Goal: Task Accomplishment & Management: Manage account settings

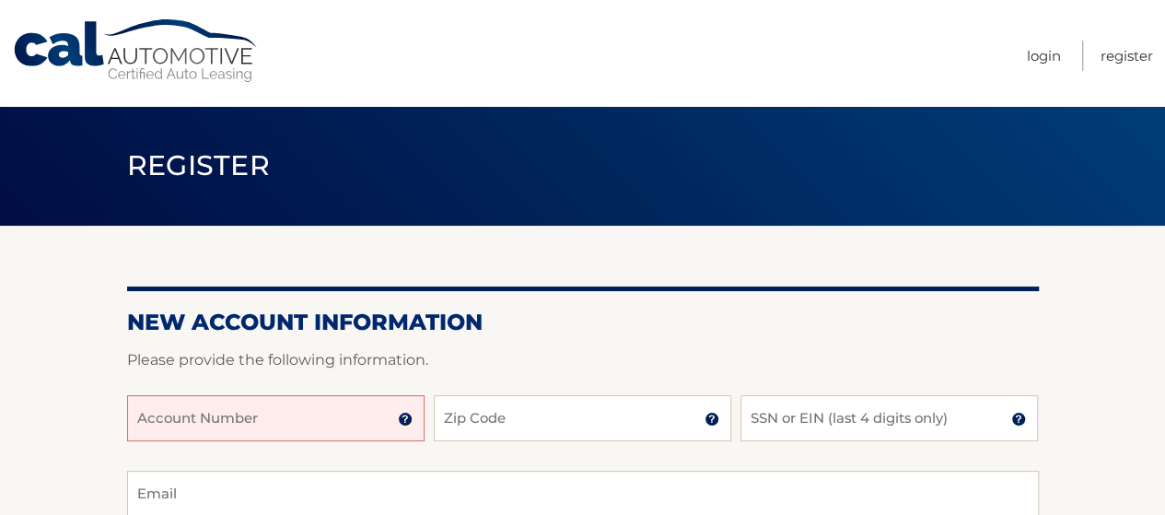
click at [273, 430] on input "Account Number" at bounding box center [275, 418] width 297 height 46
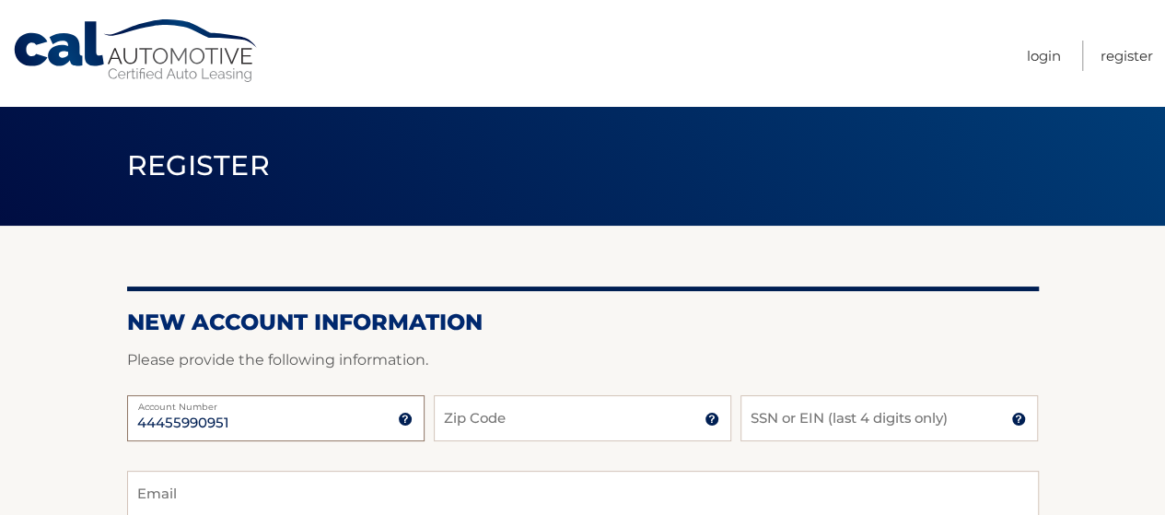
type input "44455990951"
click at [495, 430] on input "Zip Code" at bounding box center [582, 418] width 297 height 46
type input "10310"
click at [840, 418] on input "SSN or EIN (last 4 digits only)" at bounding box center [888, 418] width 297 height 46
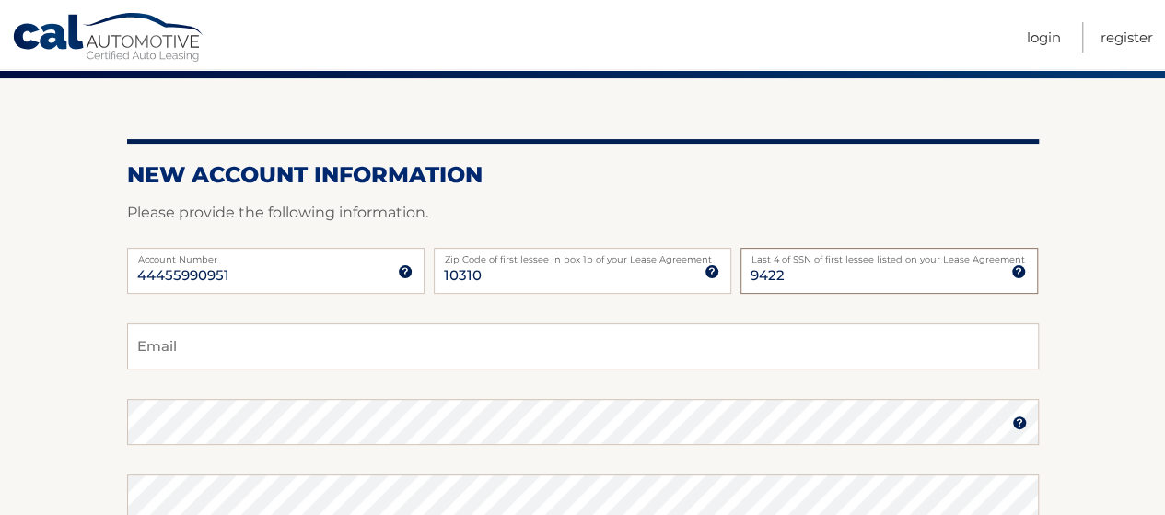
scroll to position [184, 0]
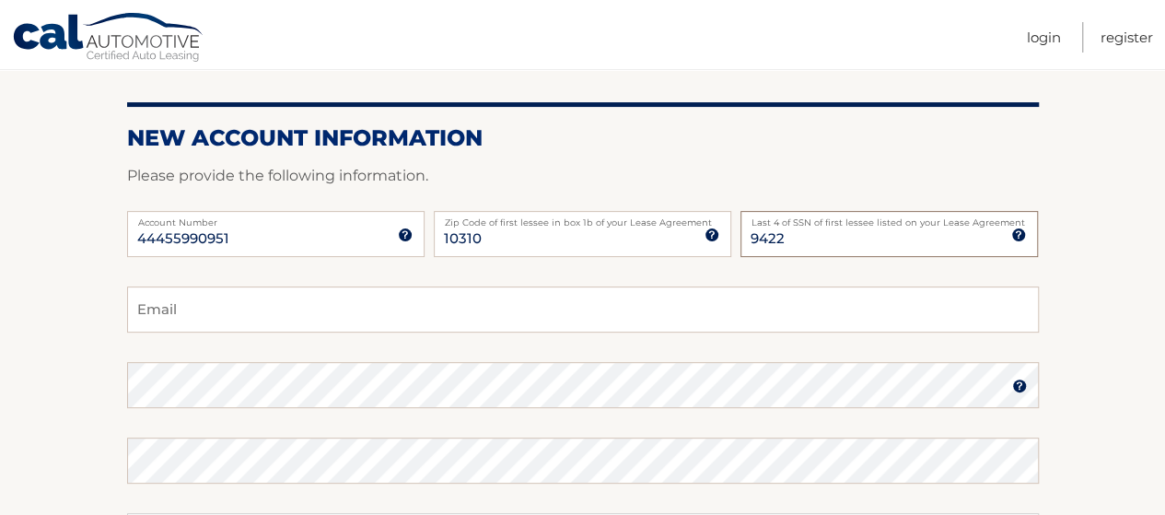
type input "9422"
click at [208, 323] on input "Email" at bounding box center [583, 309] width 912 height 46
type input "estros23@yahoo.com"
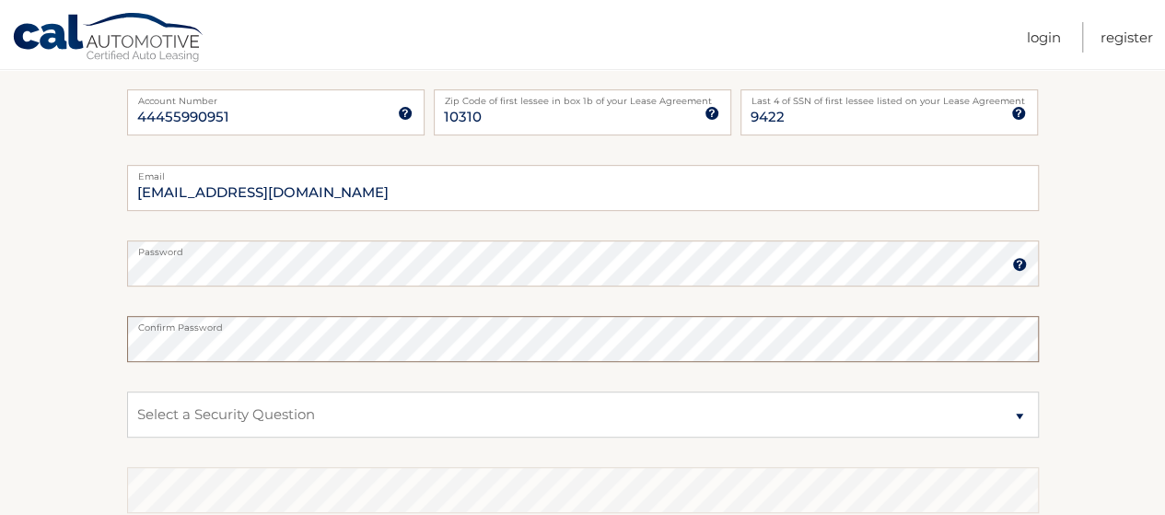
scroll to position [368, 0]
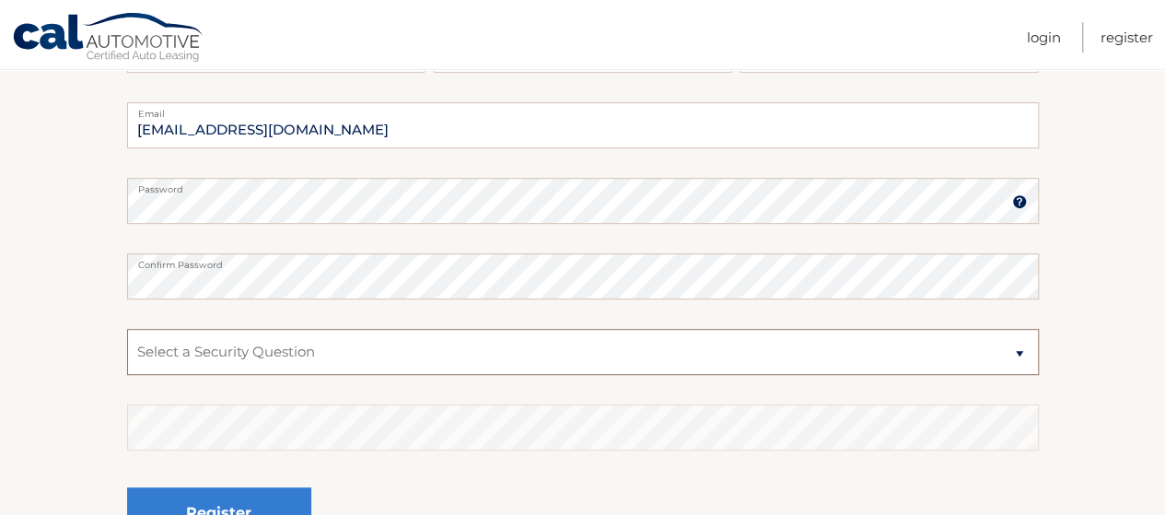
click at [203, 344] on select "Select a Security Question What was the name of your elementary school? What is…" at bounding box center [583, 352] width 912 height 46
select select "2"
click at [127, 329] on select "Select a Security Question What was the name of your elementary school? What is…" at bounding box center [583, 352] width 912 height 46
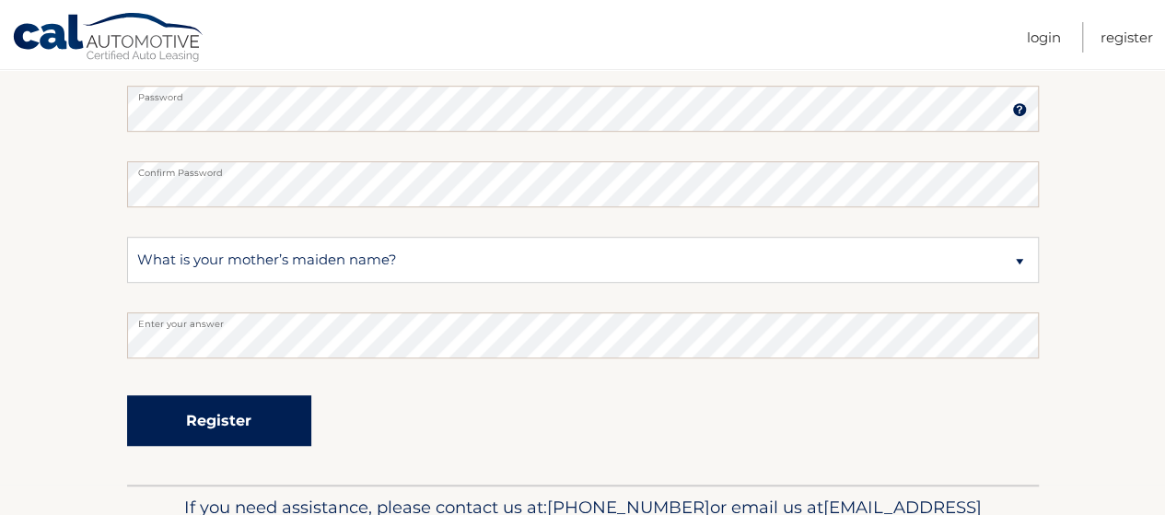
click at [193, 433] on button "Register" at bounding box center [219, 420] width 184 height 51
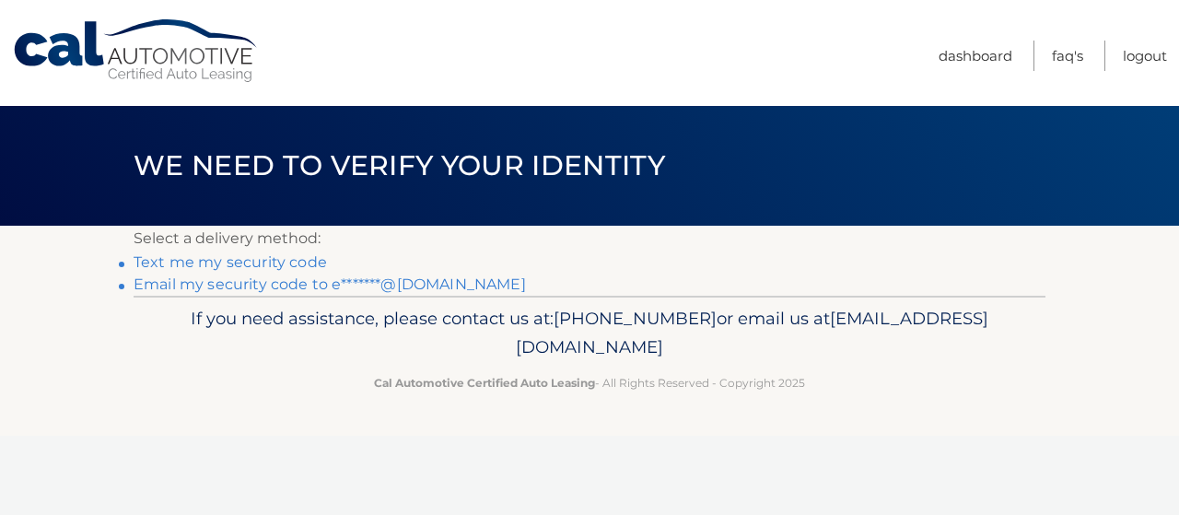
click at [255, 261] on link "Text me my security code" at bounding box center [230, 261] width 193 height 17
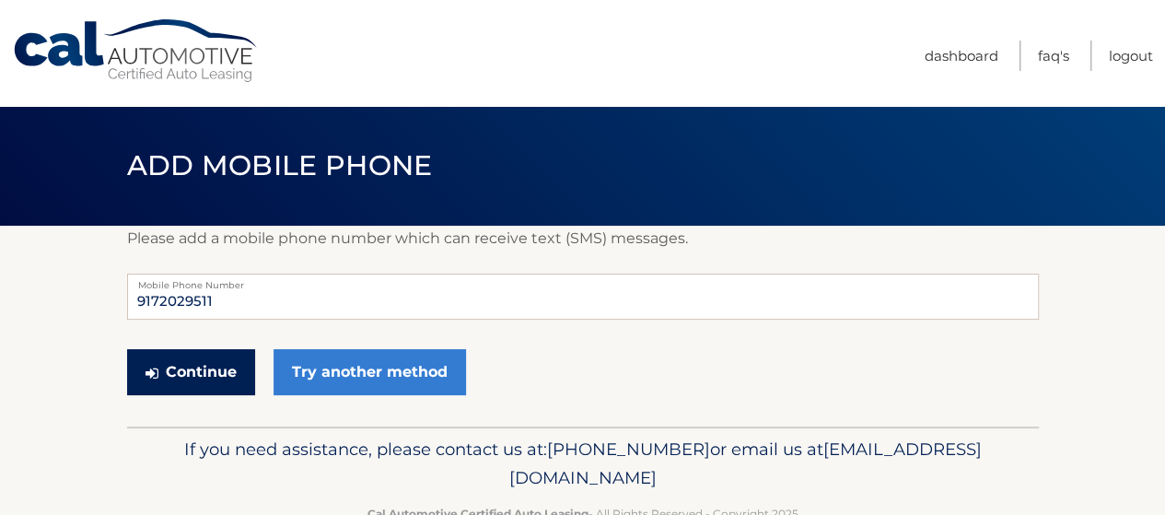
click at [217, 375] on button "Continue" at bounding box center [191, 372] width 128 height 46
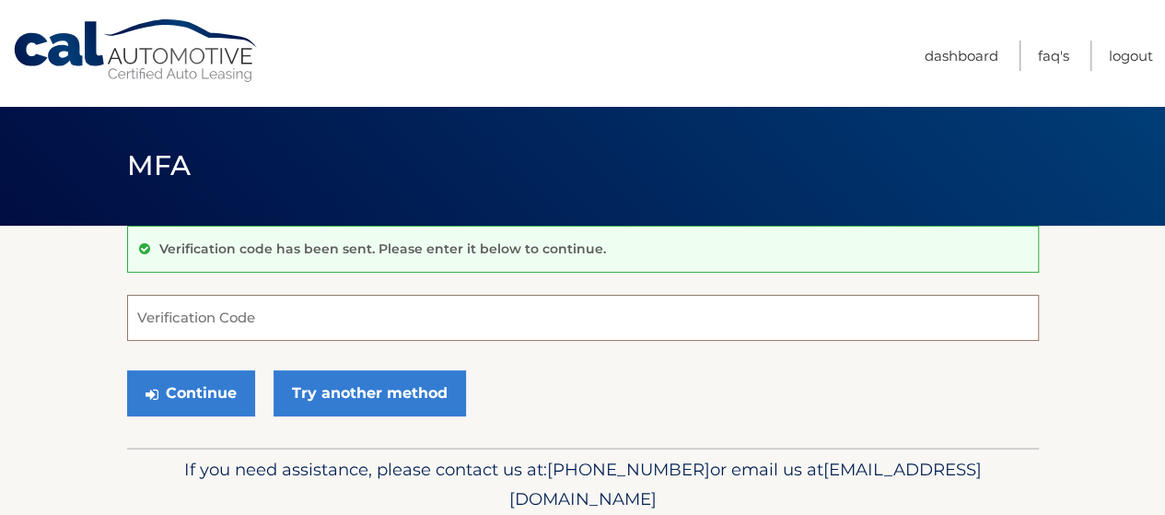
click at [228, 315] on input "Verification Code" at bounding box center [583, 318] width 912 height 46
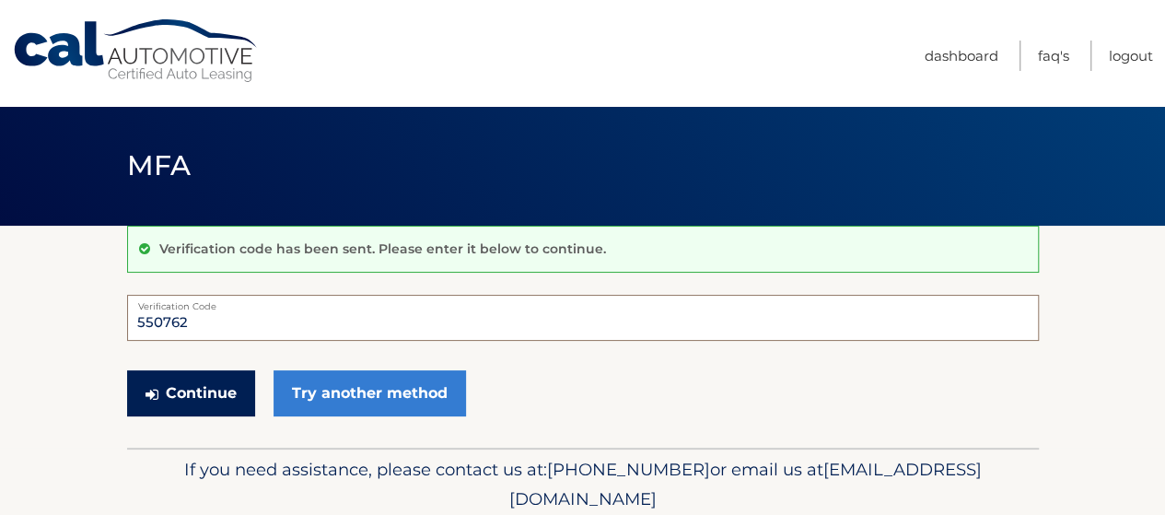
type input "550762"
click at [182, 399] on button "Continue" at bounding box center [191, 393] width 128 height 46
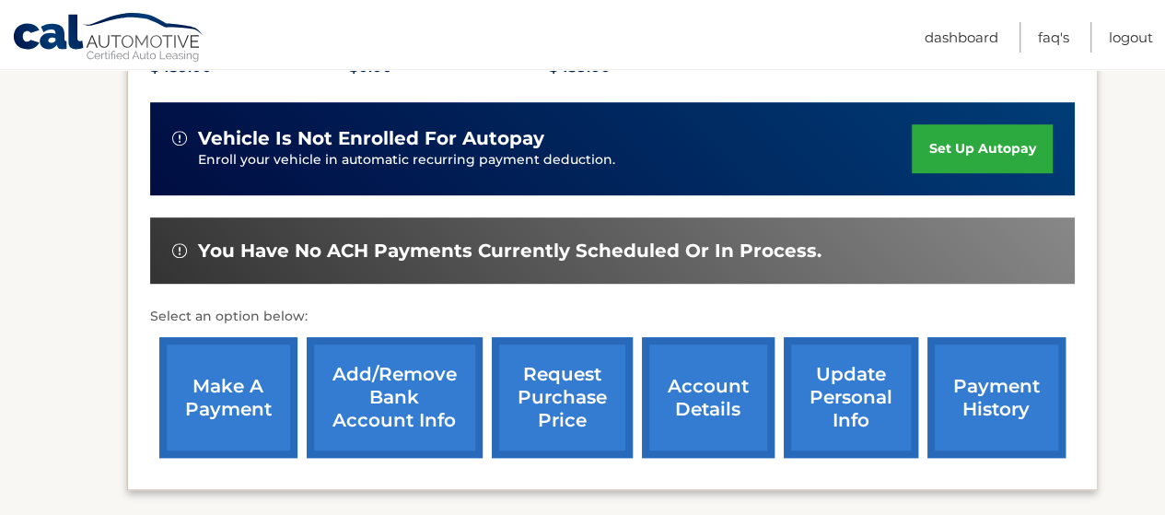
scroll to position [461, 0]
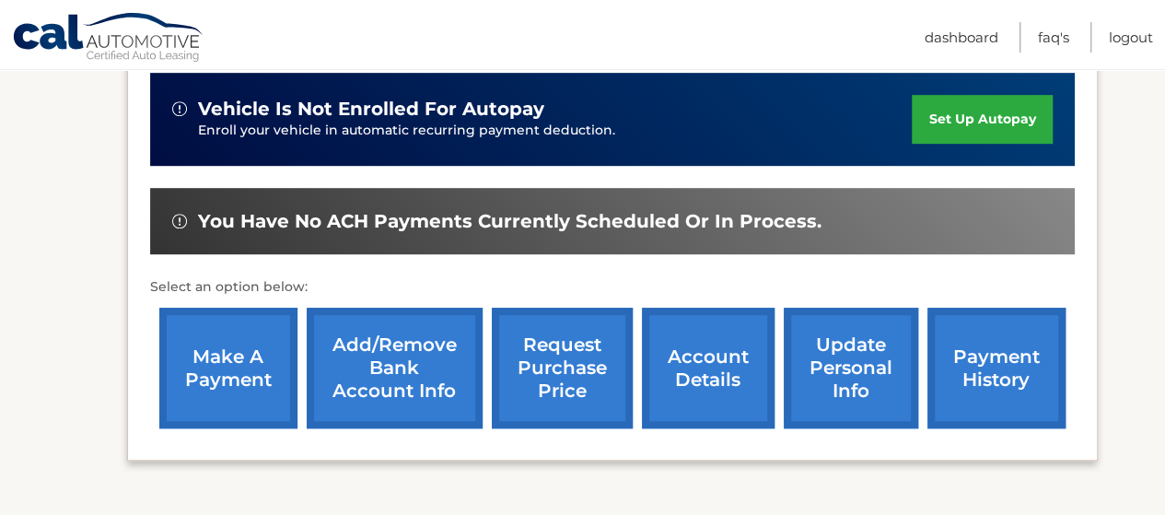
click at [974, 122] on link "set up autopay" at bounding box center [982, 119] width 140 height 49
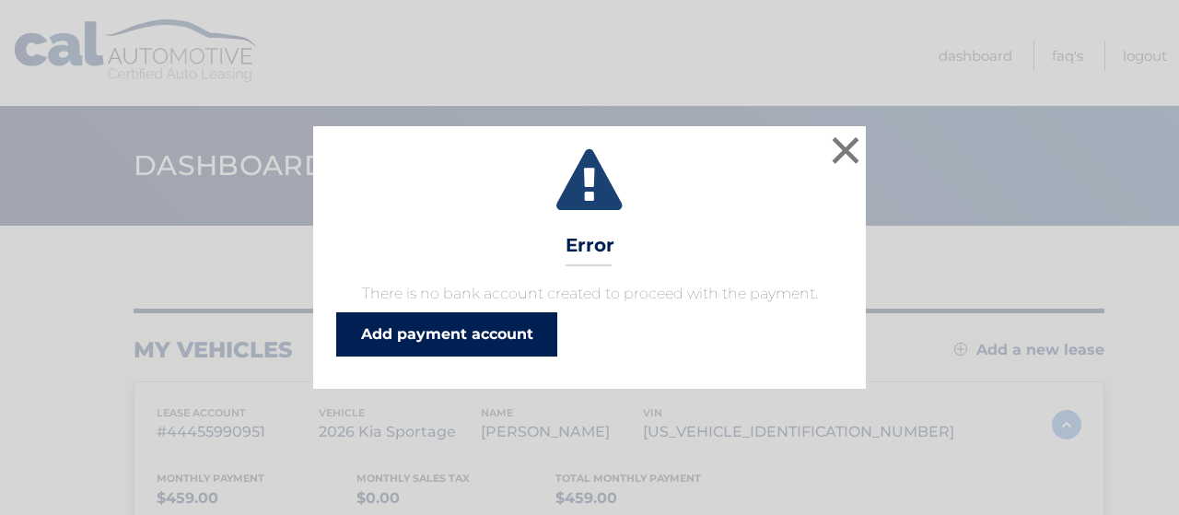
click at [471, 336] on link "Add payment account" at bounding box center [446, 334] width 221 height 44
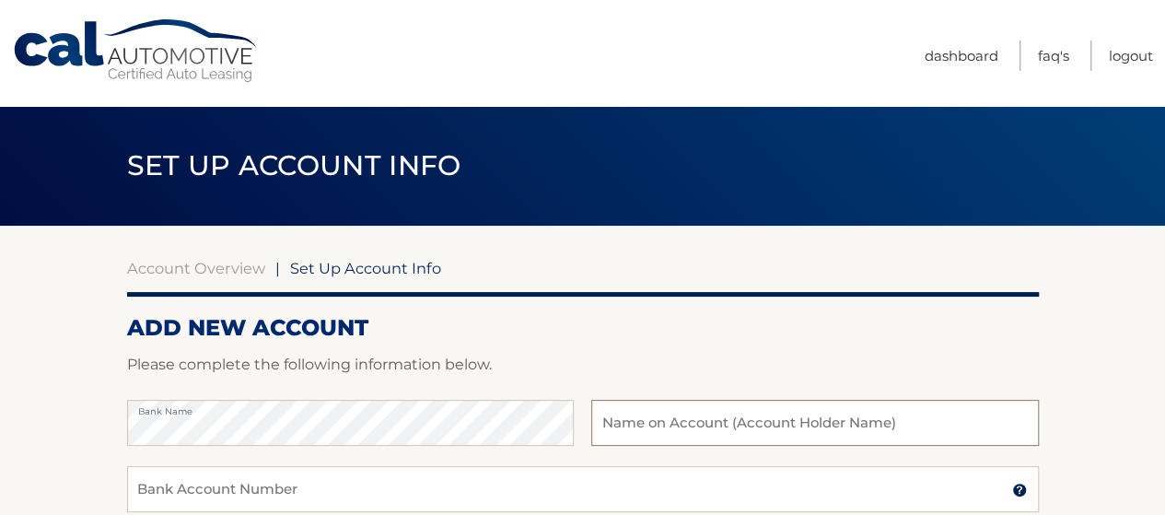
click at [633, 417] on input "text" at bounding box center [814, 423] width 447 height 46
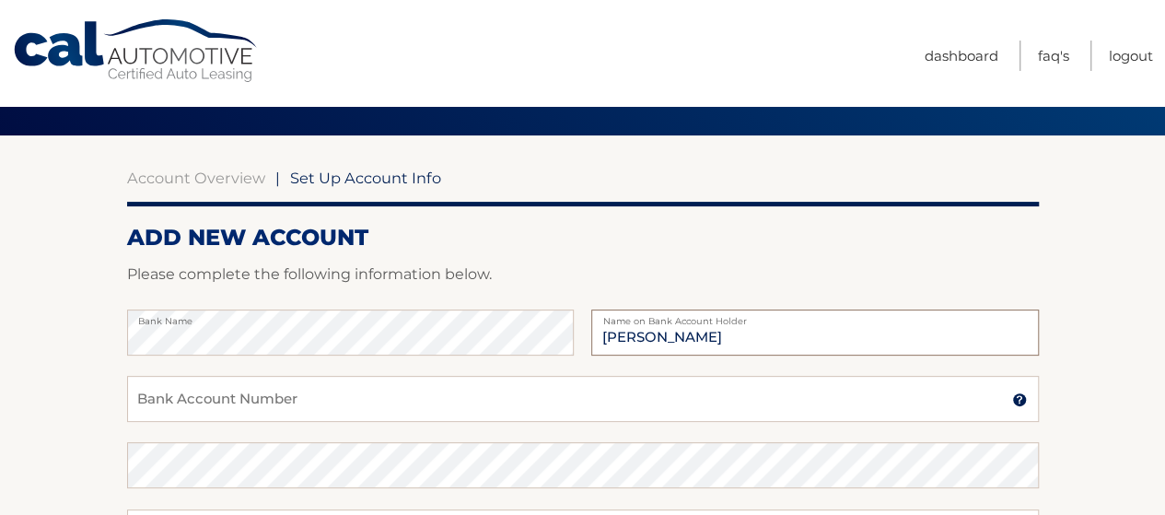
scroll to position [92, 0]
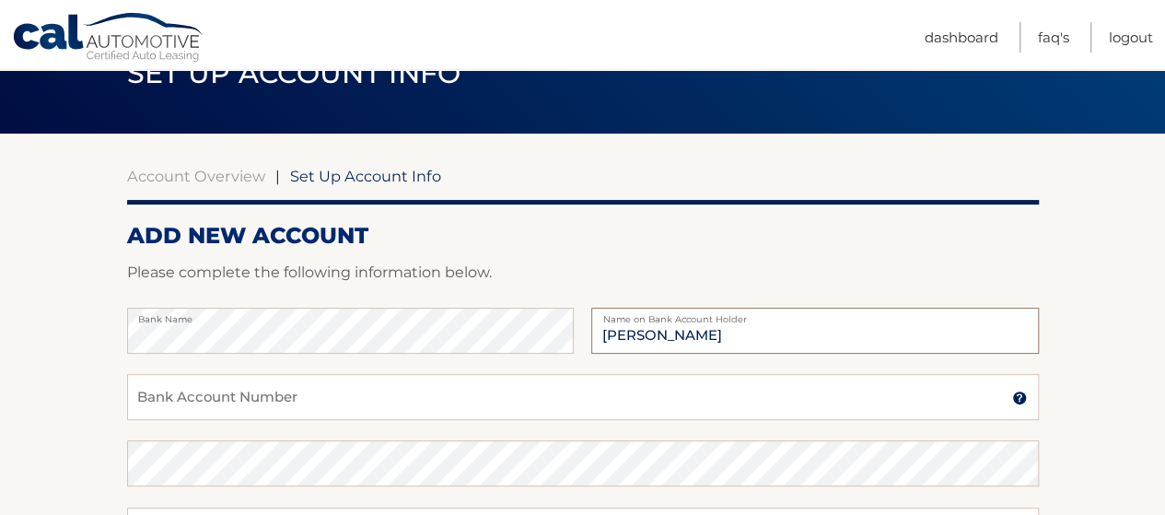
type input "[PERSON_NAME]"
click at [257, 405] on input "Bank Account Number" at bounding box center [583, 397] width 912 height 46
type input "97072972965"
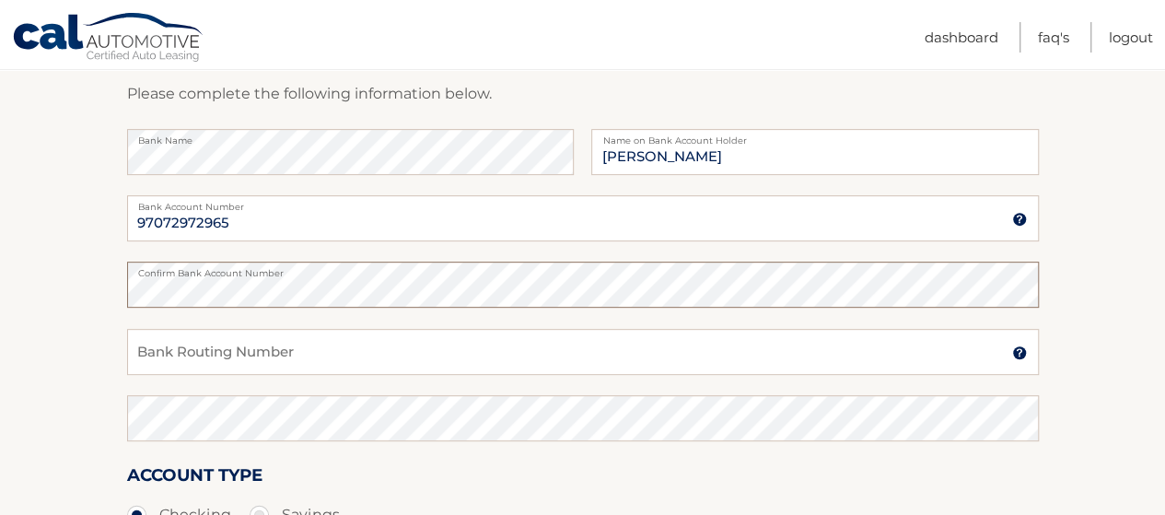
scroll to position [276, 0]
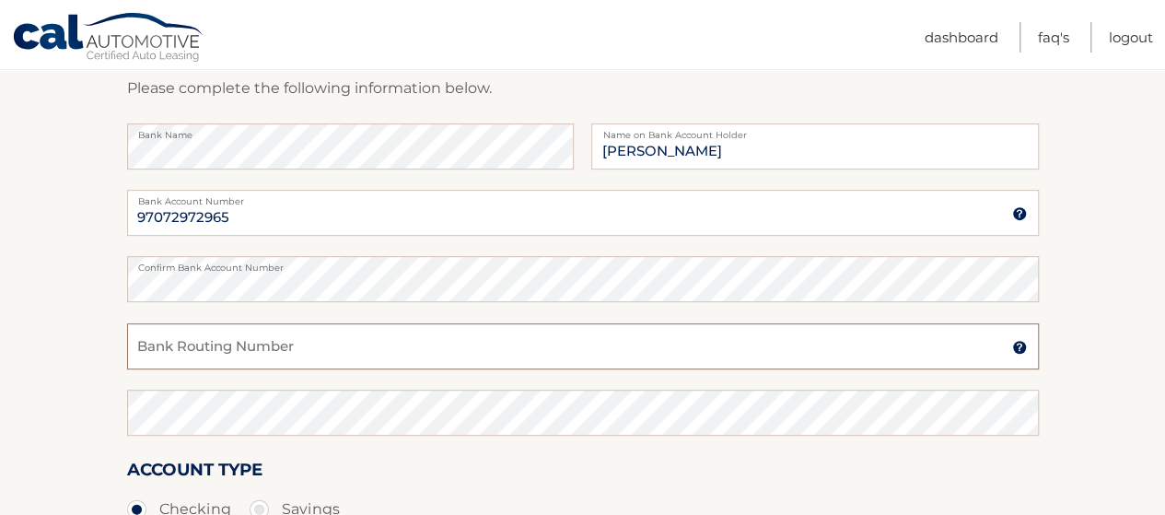
click at [210, 331] on input "Bank Routing Number" at bounding box center [583, 346] width 912 height 46
type input "021000021"
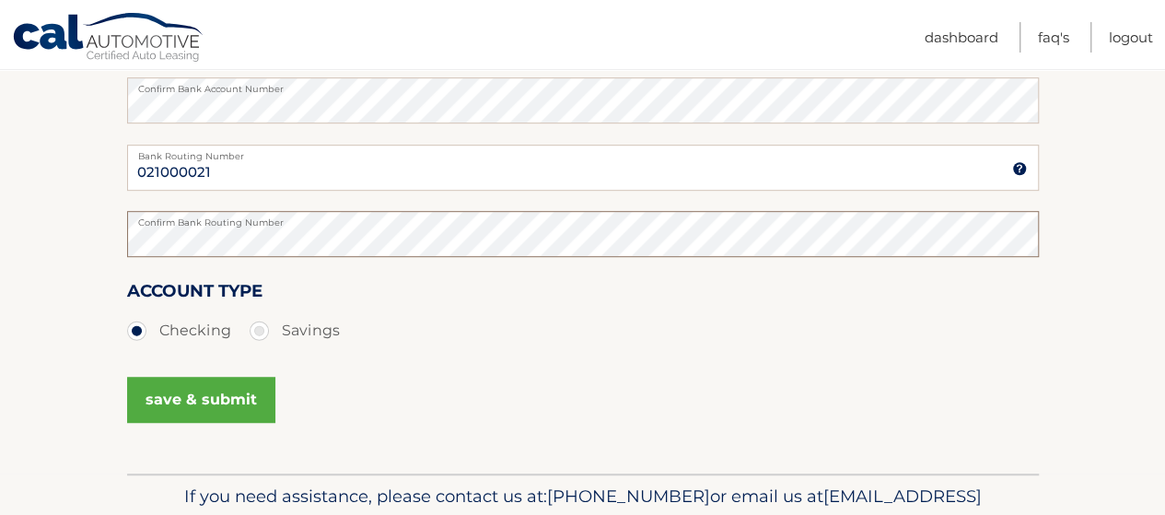
scroll to position [461, 0]
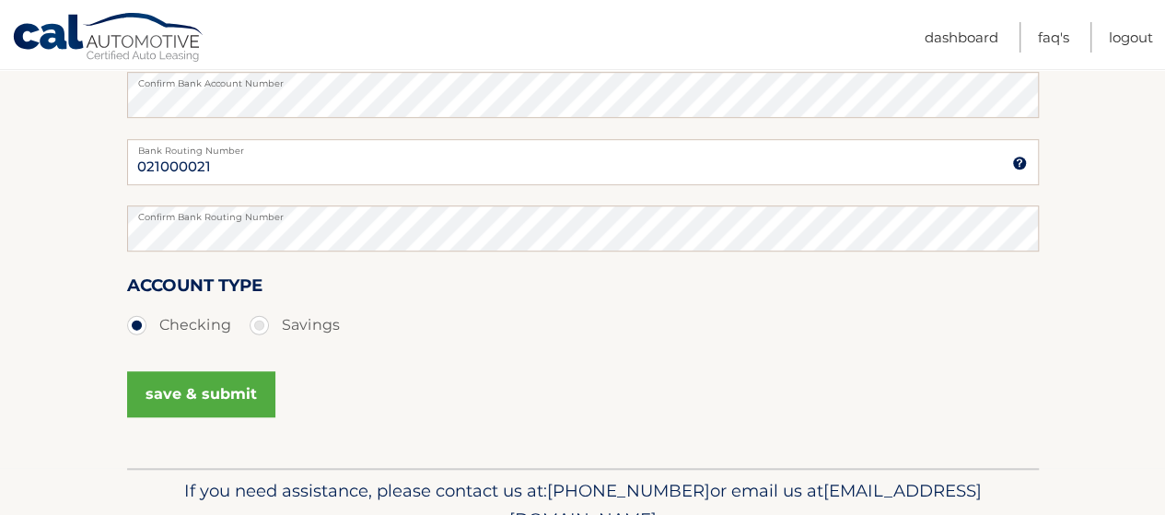
click at [198, 397] on button "save & submit" at bounding box center [201, 394] width 148 height 46
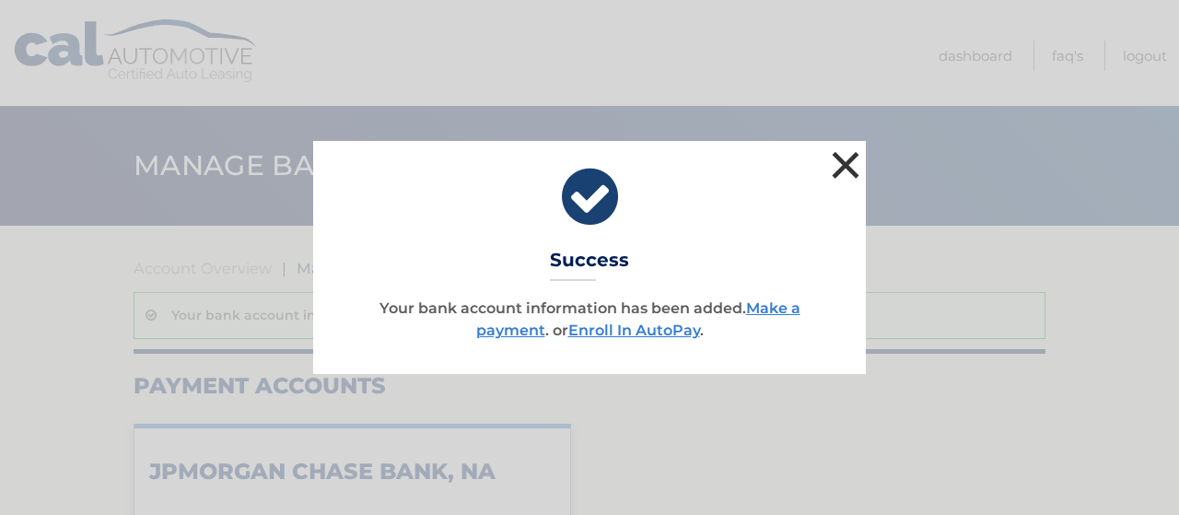
click at [844, 169] on button "×" at bounding box center [845, 164] width 37 height 37
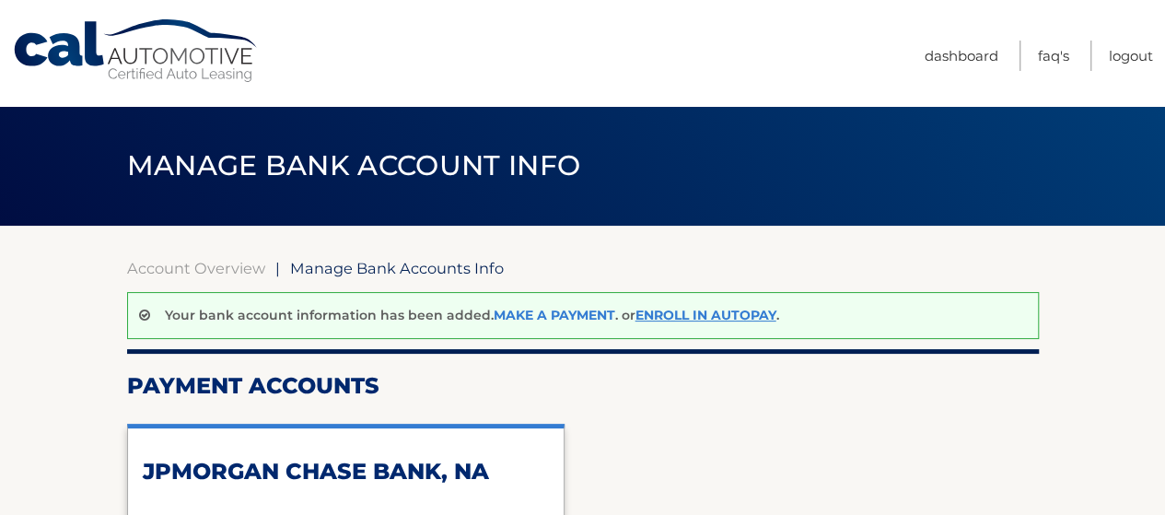
click at [538, 317] on link "Make a payment" at bounding box center [555, 315] width 122 height 17
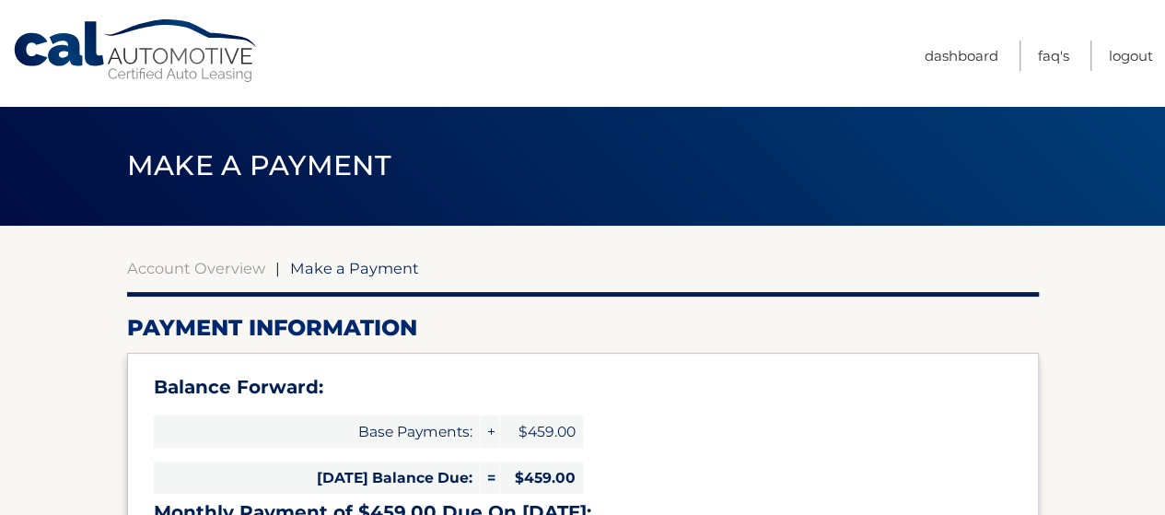
select select "YWFiMTNiMGItNjM5Yy00NDk0LTk3NzYtMDYwMzkyNzUxYmE2"
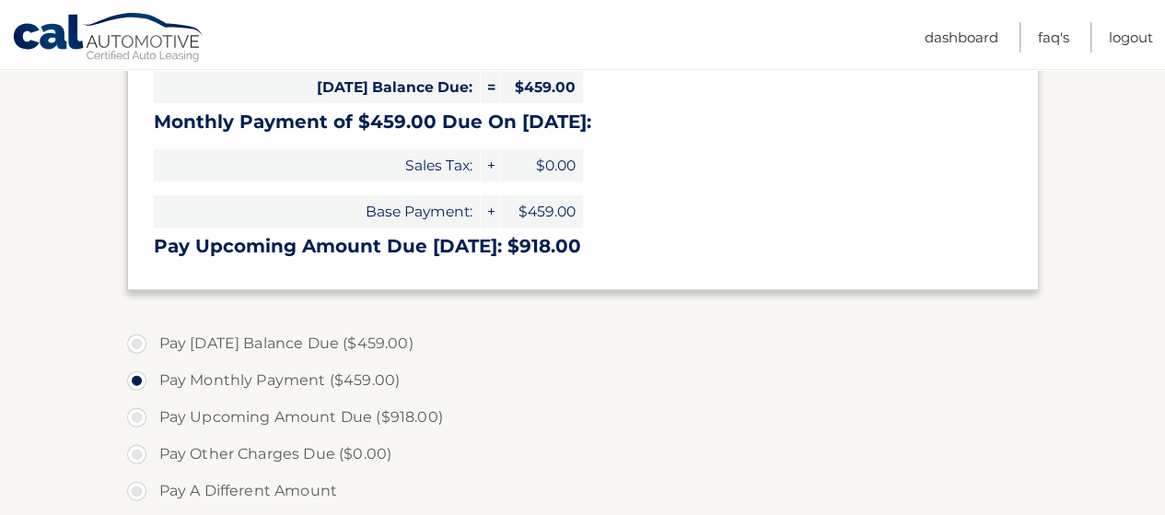
scroll to position [461, 0]
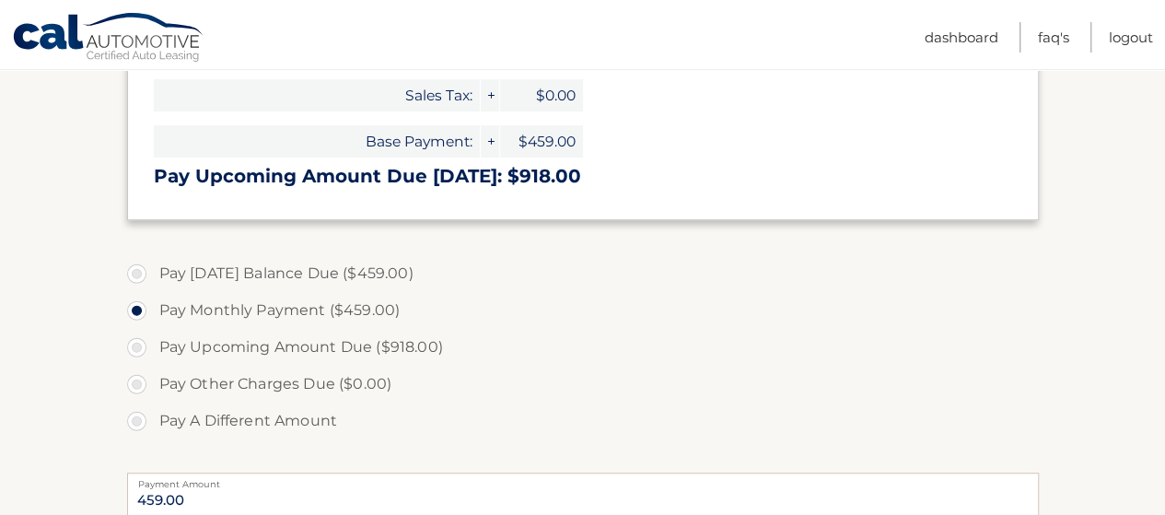
click at [144, 269] on label "Pay Today's Balance Due ($459.00)" at bounding box center [583, 273] width 912 height 37
click at [144, 269] on input "Pay Today's Balance Due ($459.00)" at bounding box center [143, 269] width 18 height 29
radio input "true"
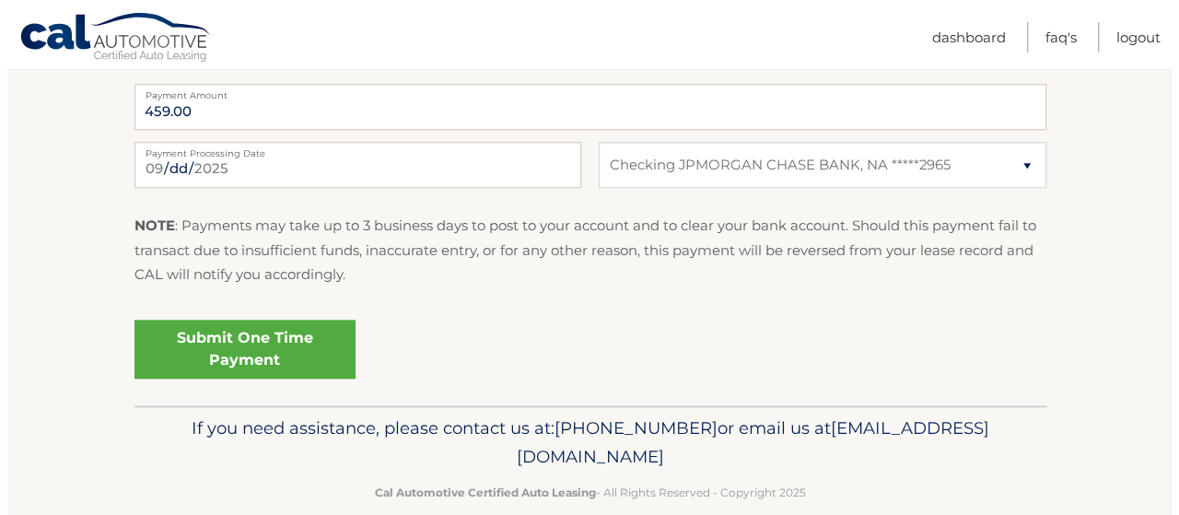
scroll to position [879, 0]
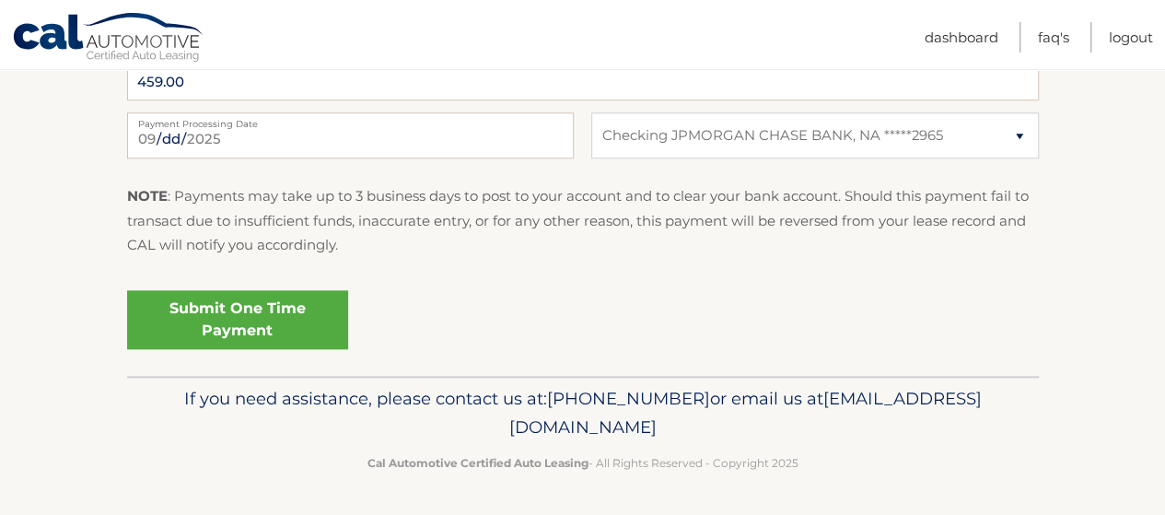
click at [249, 322] on link "Submit One Time Payment" at bounding box center [237, 319] width 221 height 59
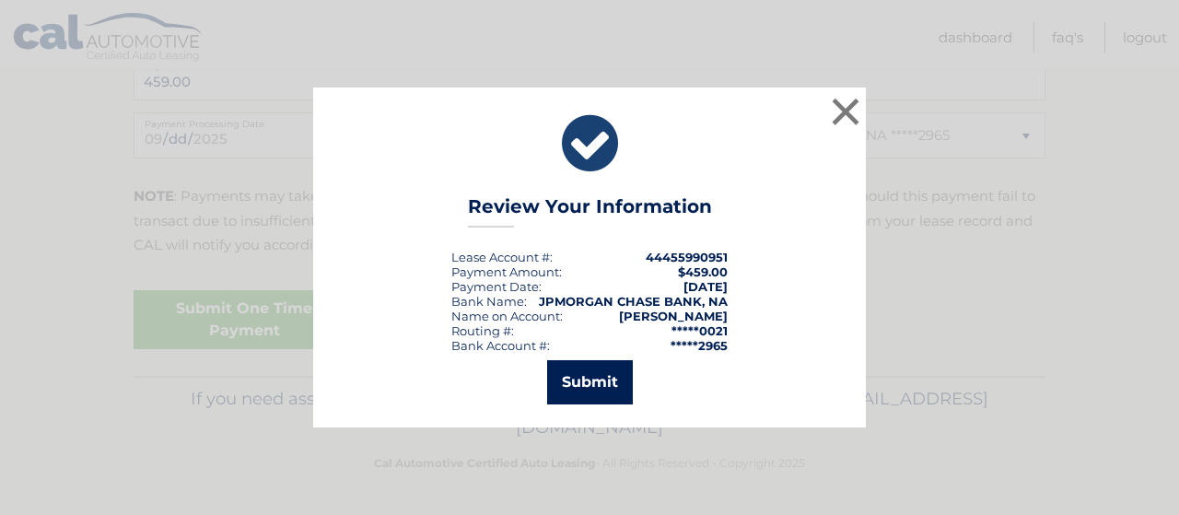
click at [565, 379] on button "Submit" at bounding box center [590, 382] width 86 height 44
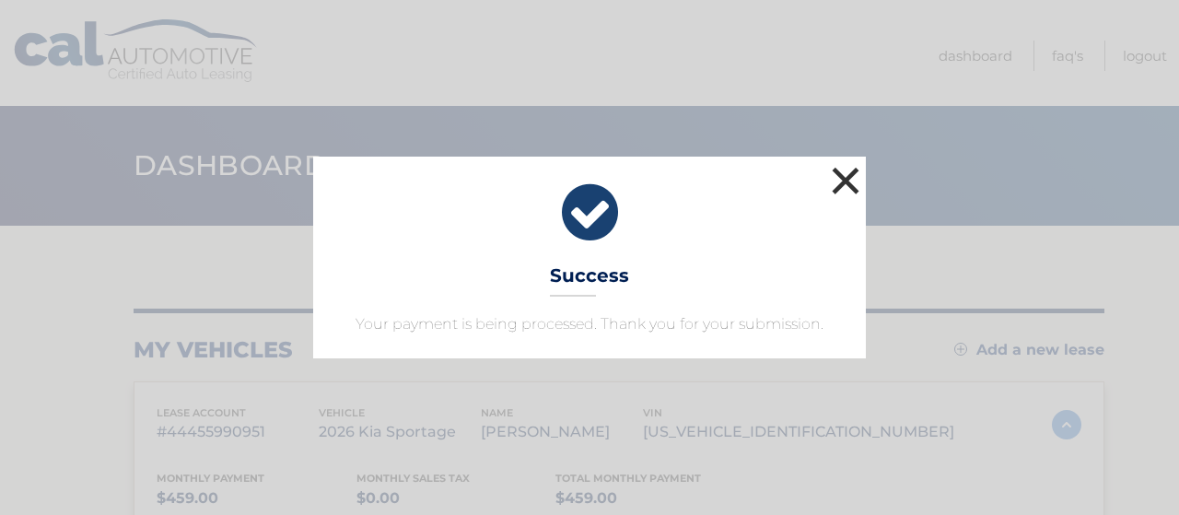
click at [840, 182] on button "×" at bounding box center [845, 180] width 37 height 37
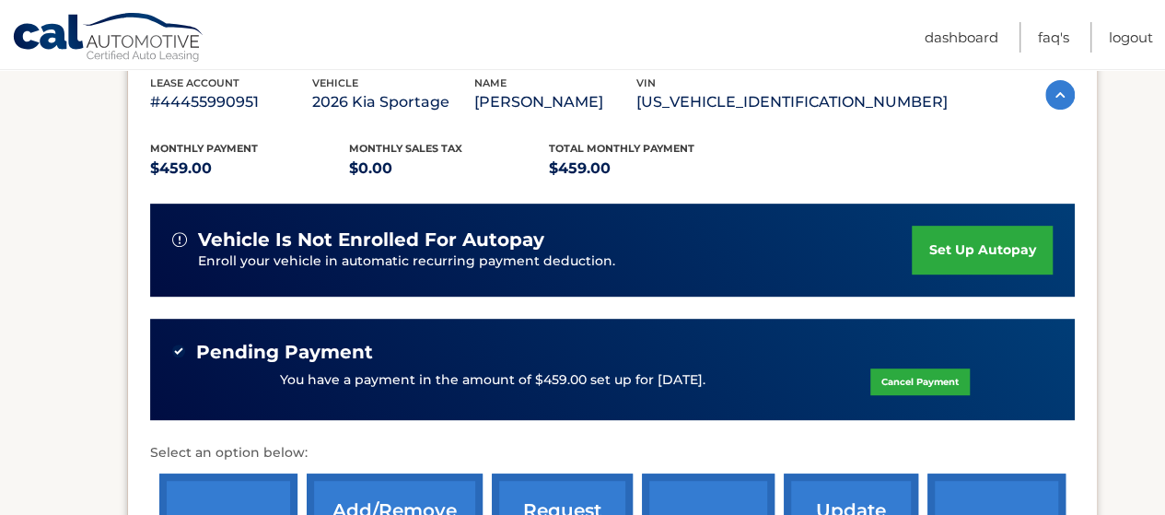
scroll to position [368, 0]
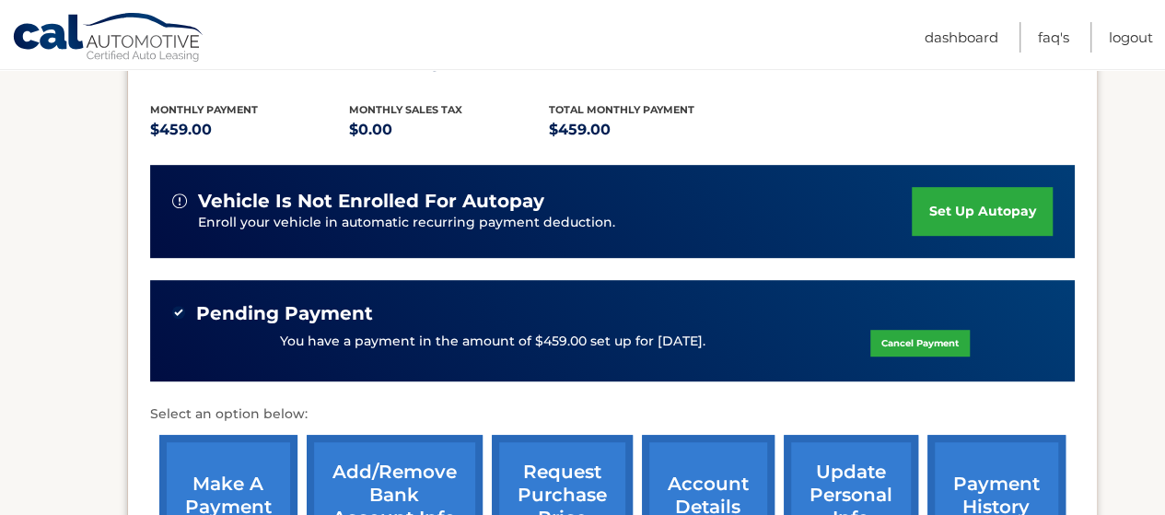
click at [954, 207] on link "set up autopay" at bounding box center [982, 211] width 140 height 49
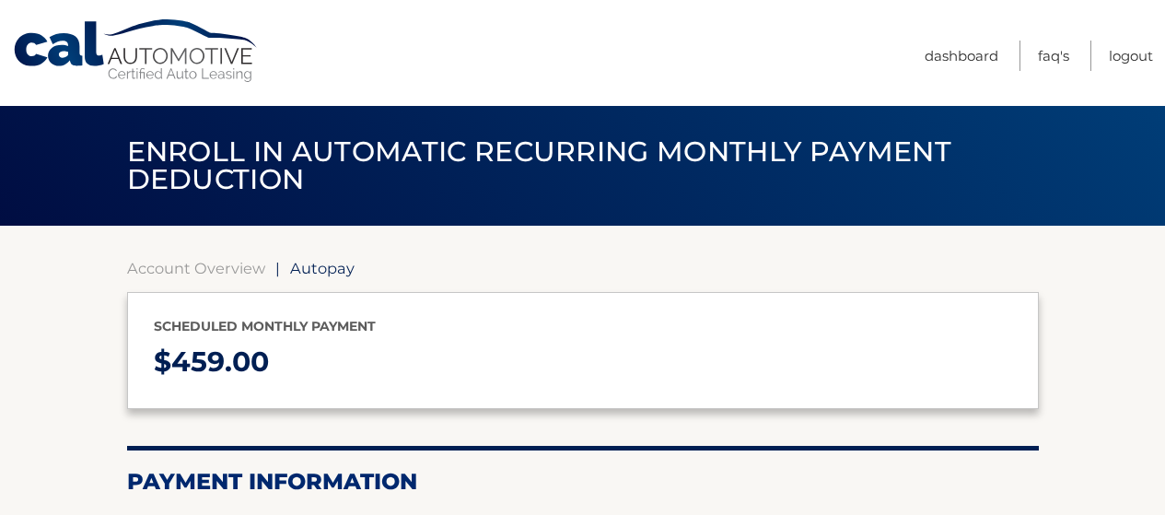
select select "YWFiMTNiMGItNjM5Yy00NDk0LTk3NzYtMDYwMzkyNzUxYmE2"
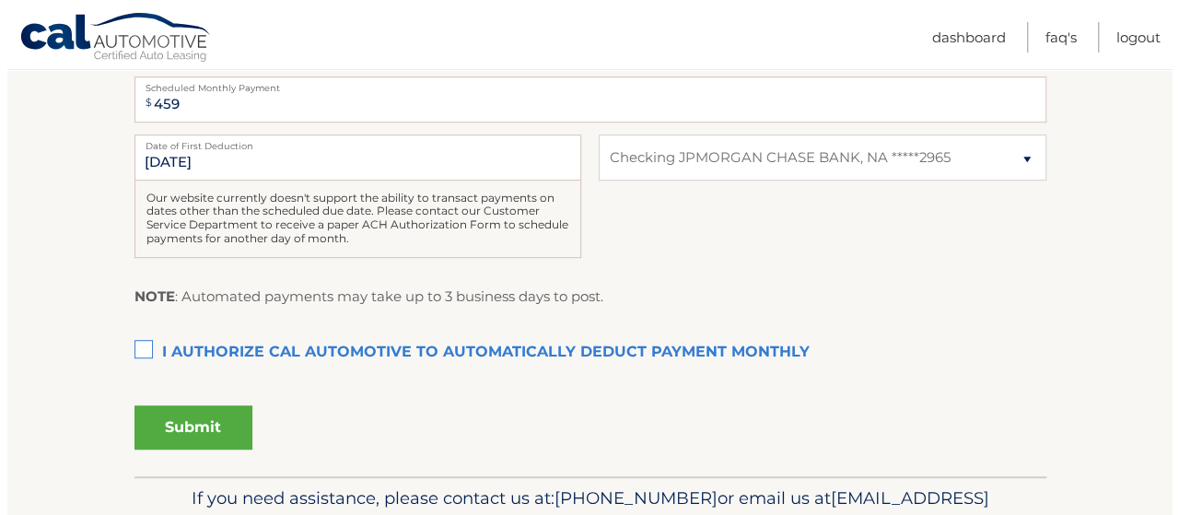
scroll to position [461, 0]
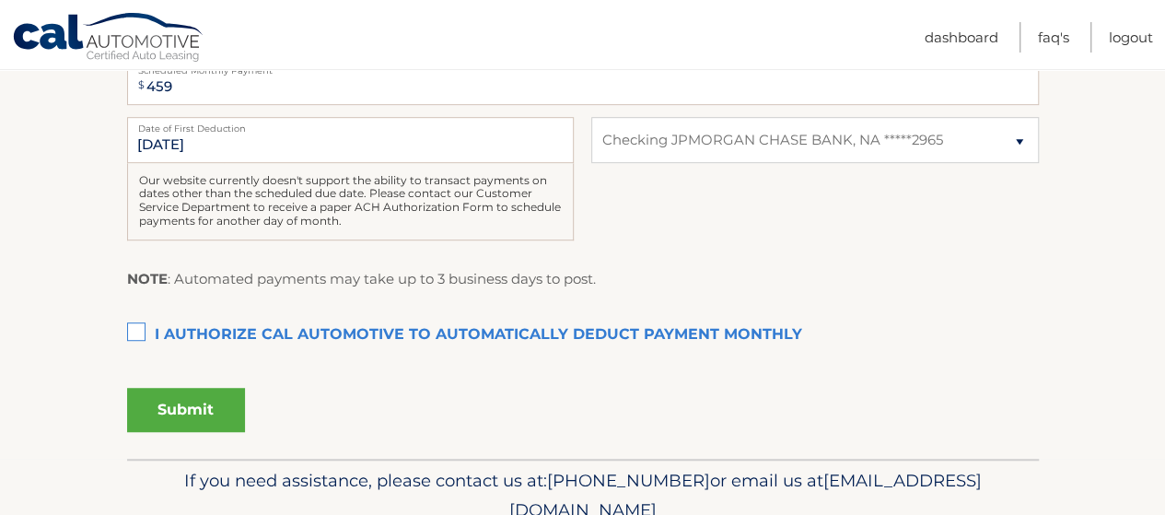
click at [132, 331] on label "I authorize cal automotive to automatically deduct payment monthly This checkbo…" at bounding box center [583, 335] width 912 height 37
click at [0, 0] on input "I authorize cal automotive to automatically deduct payment monthly This checkbo…" at bounding box center [0, 0] width 0 height 0
click at [162, 408] on button "Submit" at bounding box center [186, 410] width 118 height 44
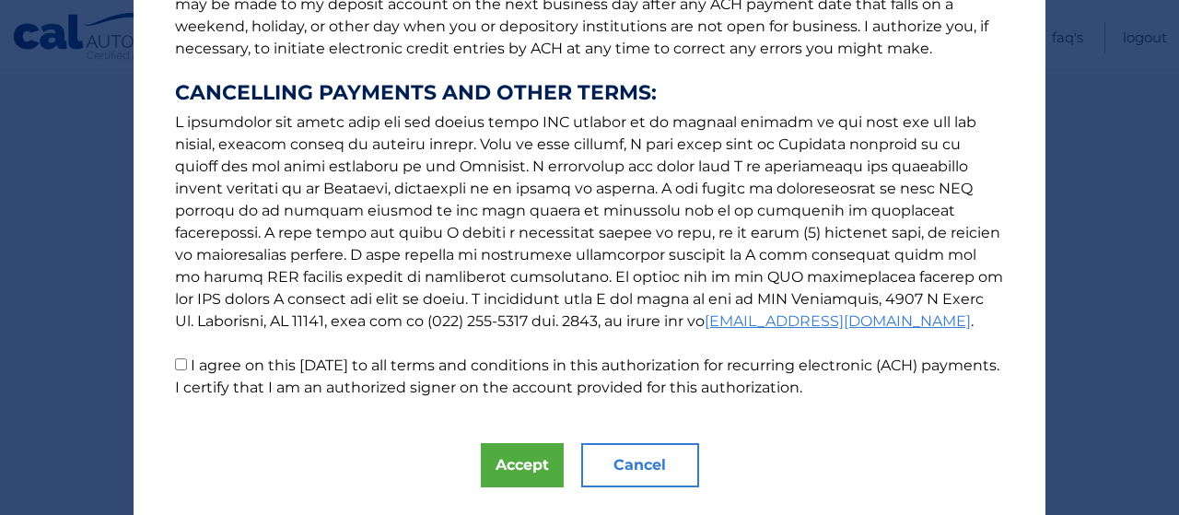
scroll to position [355, 0]
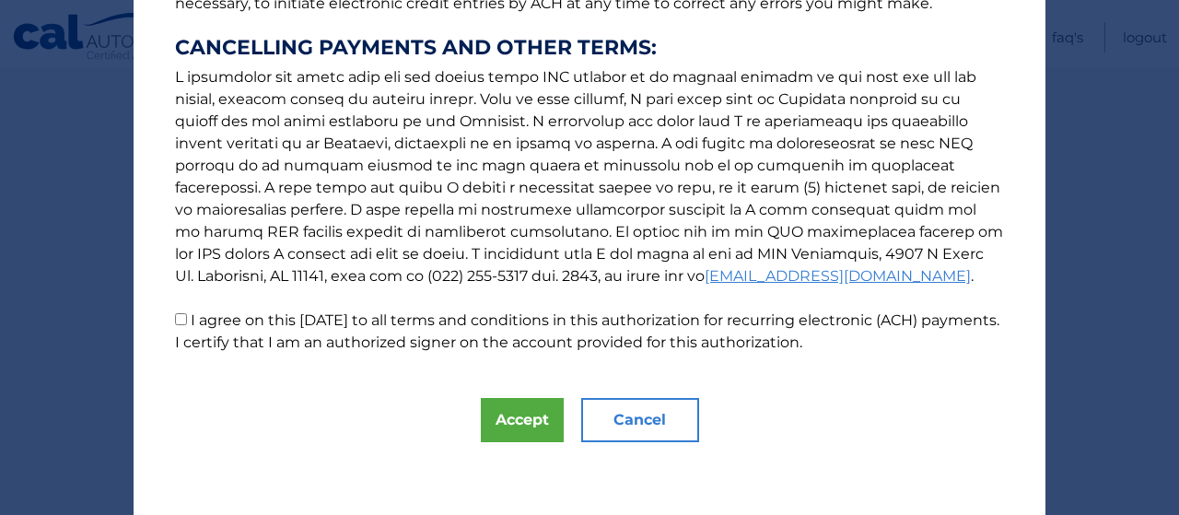
click at [177, 323] on input "I agree on this 09/08/2025 to all terms and conditions in this authorization fo…" at bounding box center [181, 319] width 12 height 12
checkbox input "true"
click at [516, 423] on button "Accept" at bounding box center [522, 420] width 83 height 44
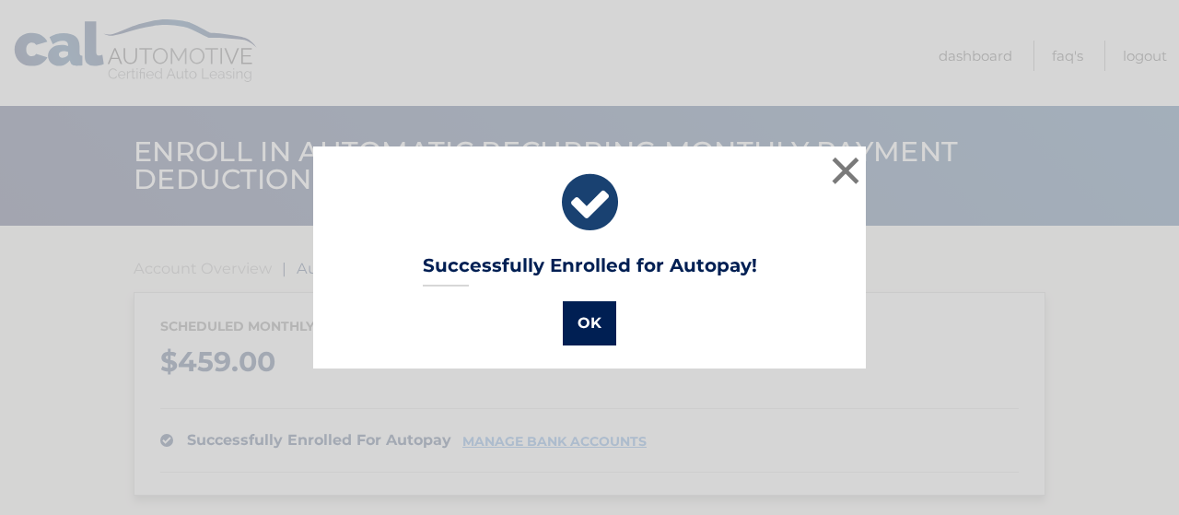
click at [581, 326] on button "OK" at bounding box center [589, 323] width 53 height 44
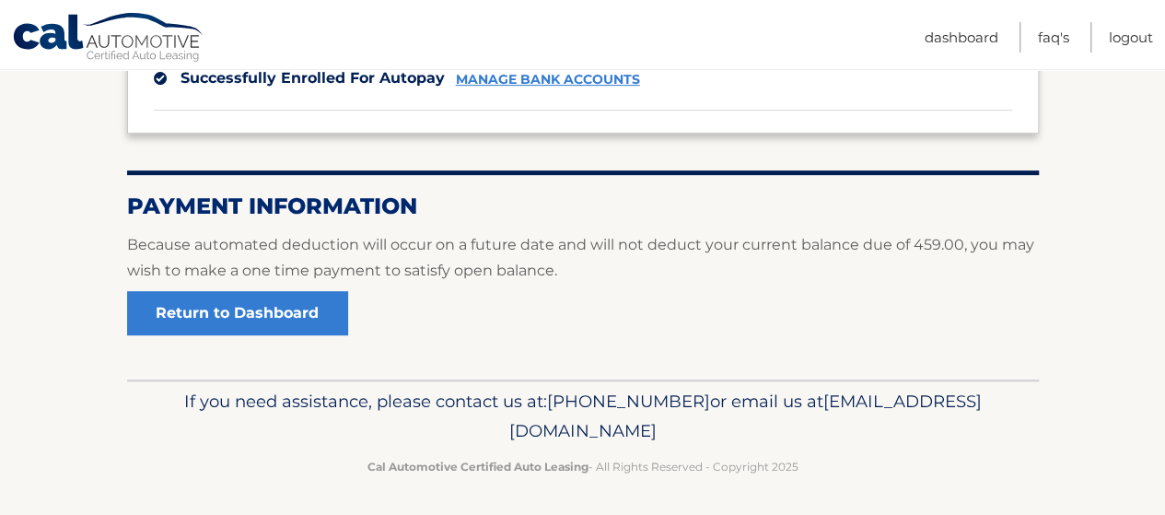
scroll to position [365, 0]
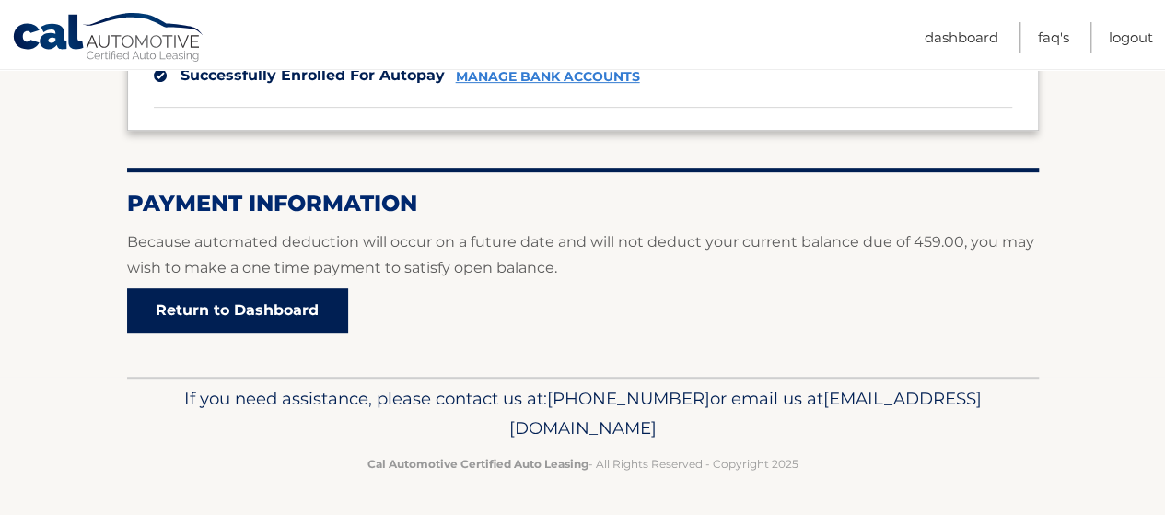
click at [264, 321] on link "Return to Dashboard" at bounding box center [237, 310] width 221 height 44
